Goal: Go to known website: Access a specific website the user already knows

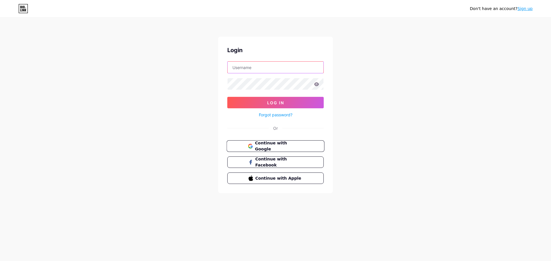
type input "[EMAIL_ADDRESS][DOMAIN_NAME]"
click at [262, 142] on button "Continue with Google" at bounding box center [275, 147] width 98 height 12
